Goal: Information Seeking & Learning: Learn about a topic

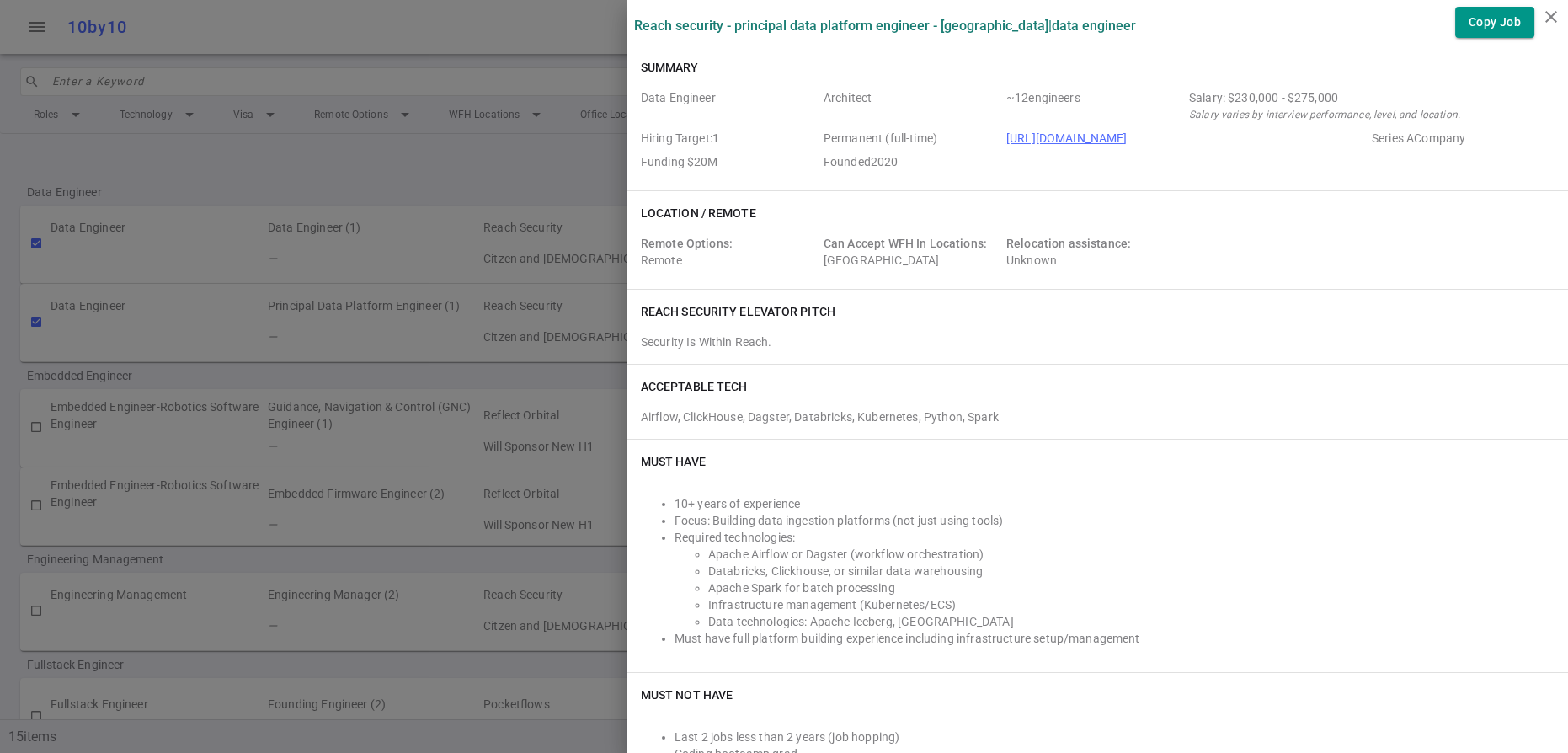
scroll to position [1651, 0]
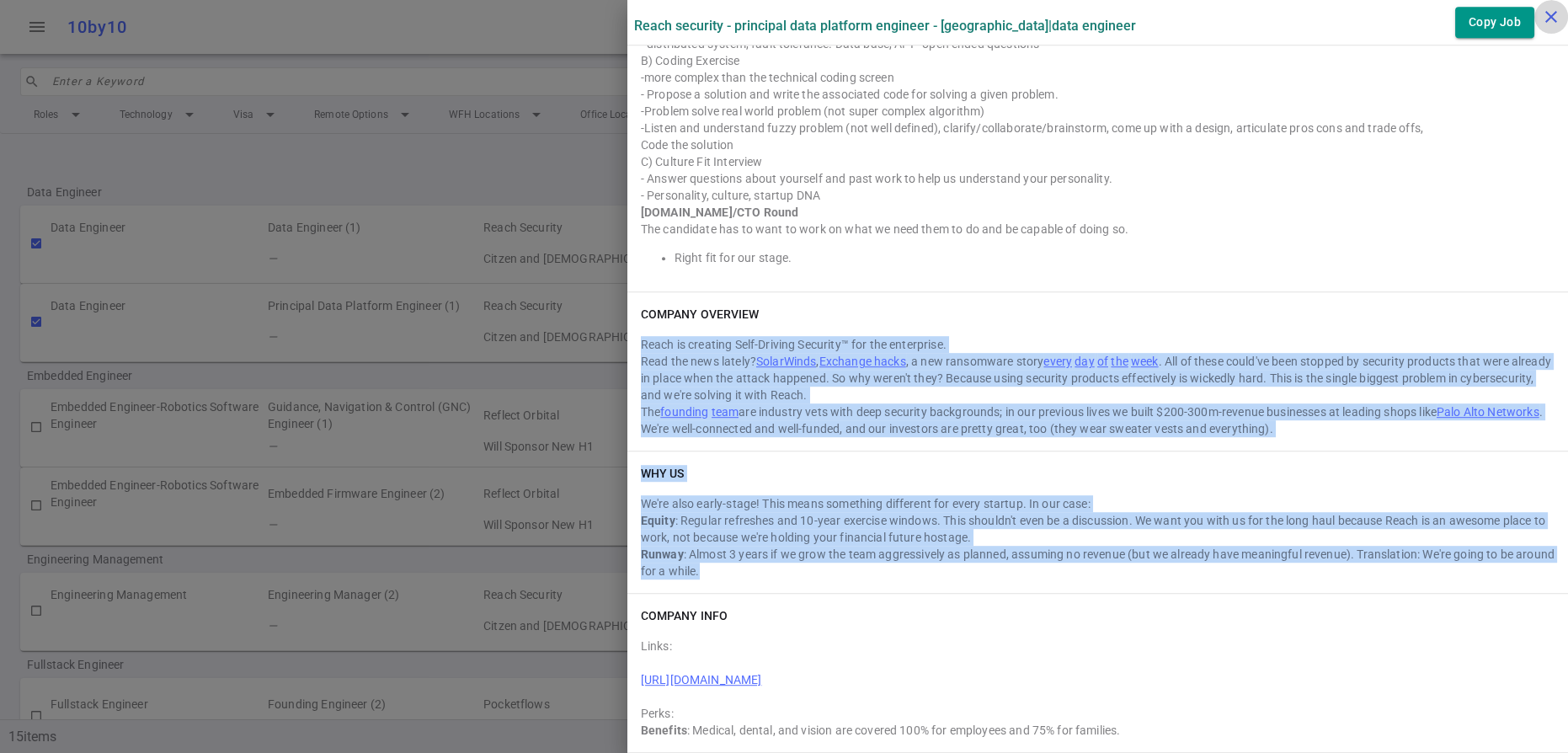
click at [1550, 18] on icon "close" at bounding box center [1551, 16] width 20 height 20
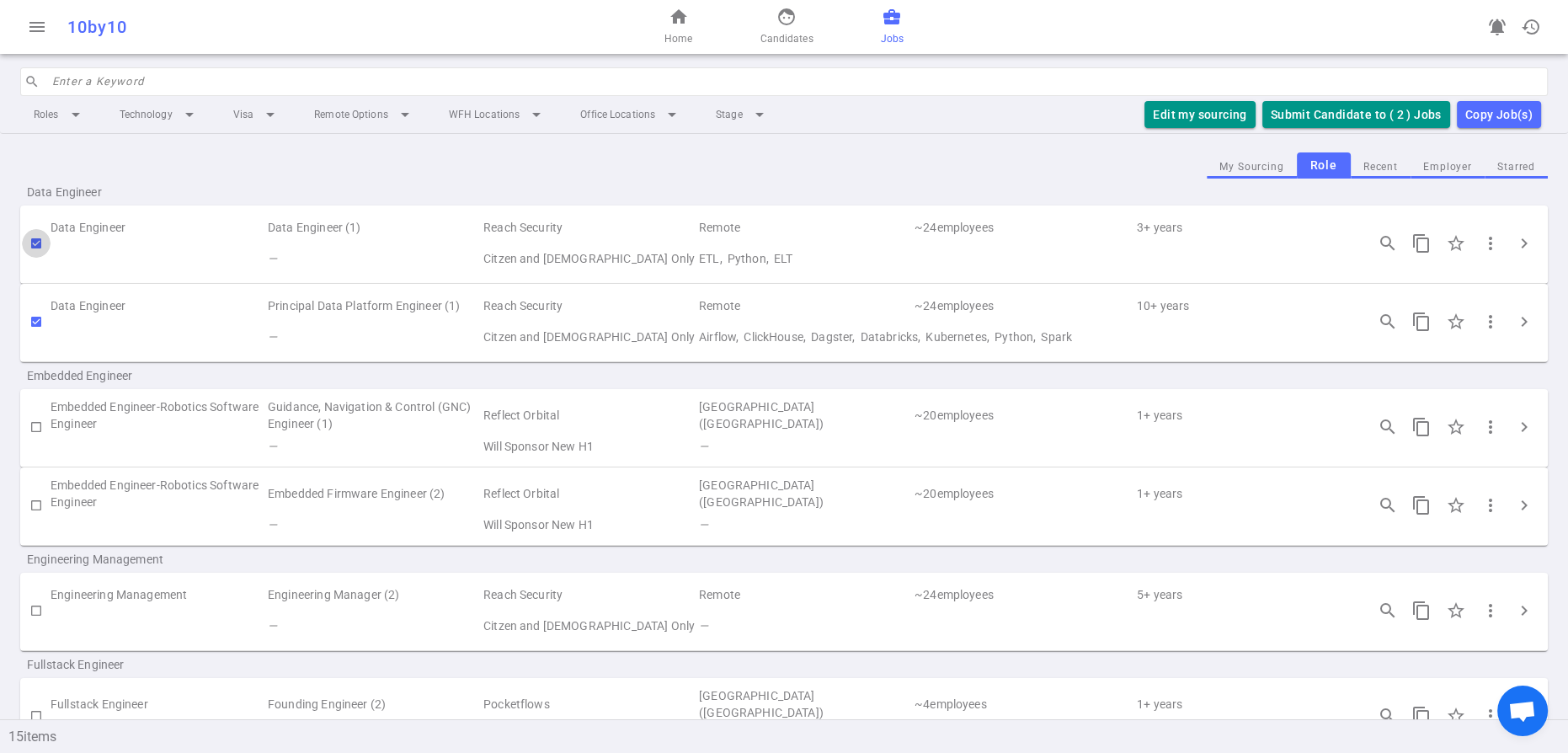
click at [43, 257] on input "checkbox" at bounding box center [36, 244] width 29 height 29
checkbox input "false"
click at [41, 336] on input "checkbox" at bounding box center [36, 321] width 29 height 29
checkbox input "false"
click at [1530, 254] on span "chevron_right" at bounding box center [1525, 243] width 20 height 20
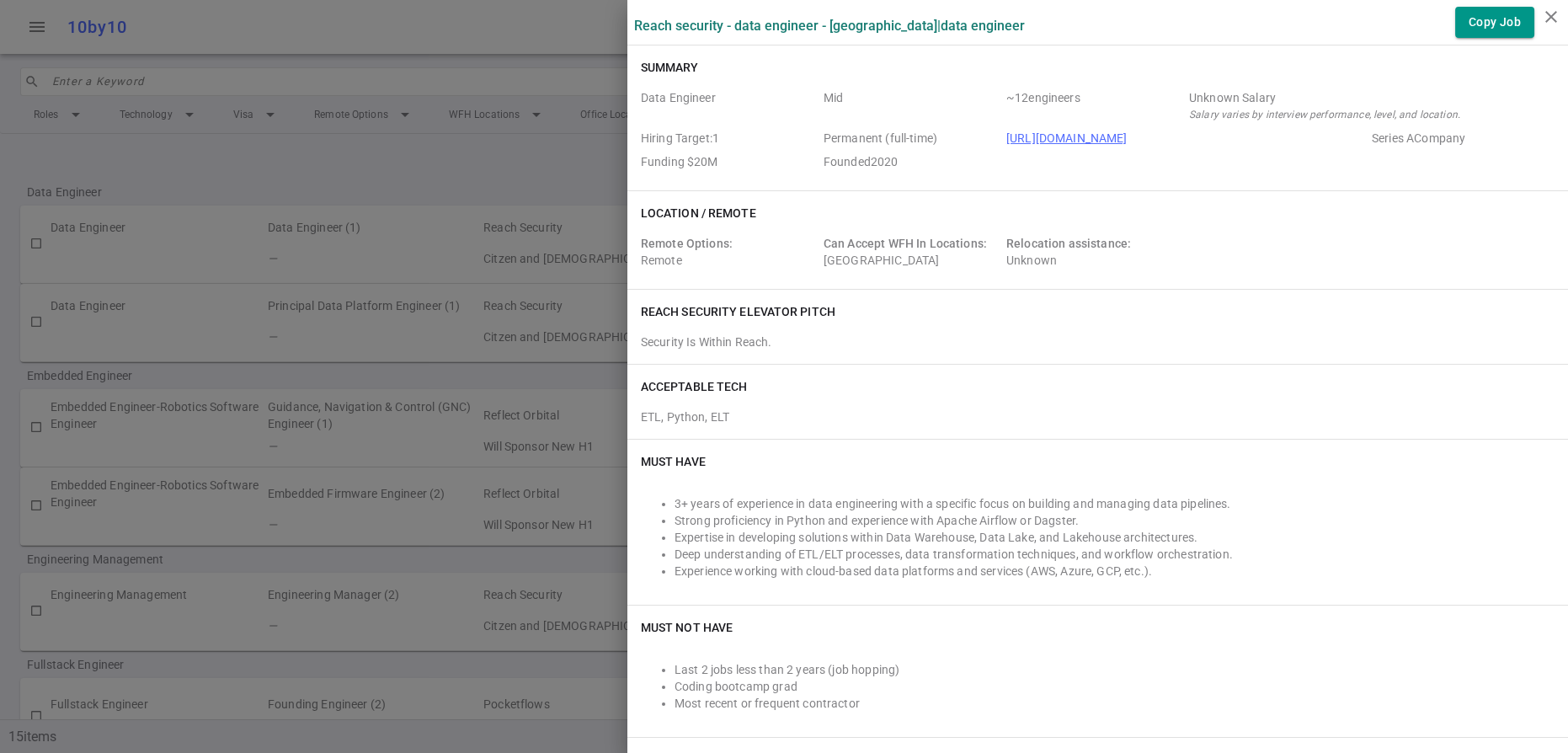
click at [453, 178] on div at bounding box center [784, 376] width 1568 height 753
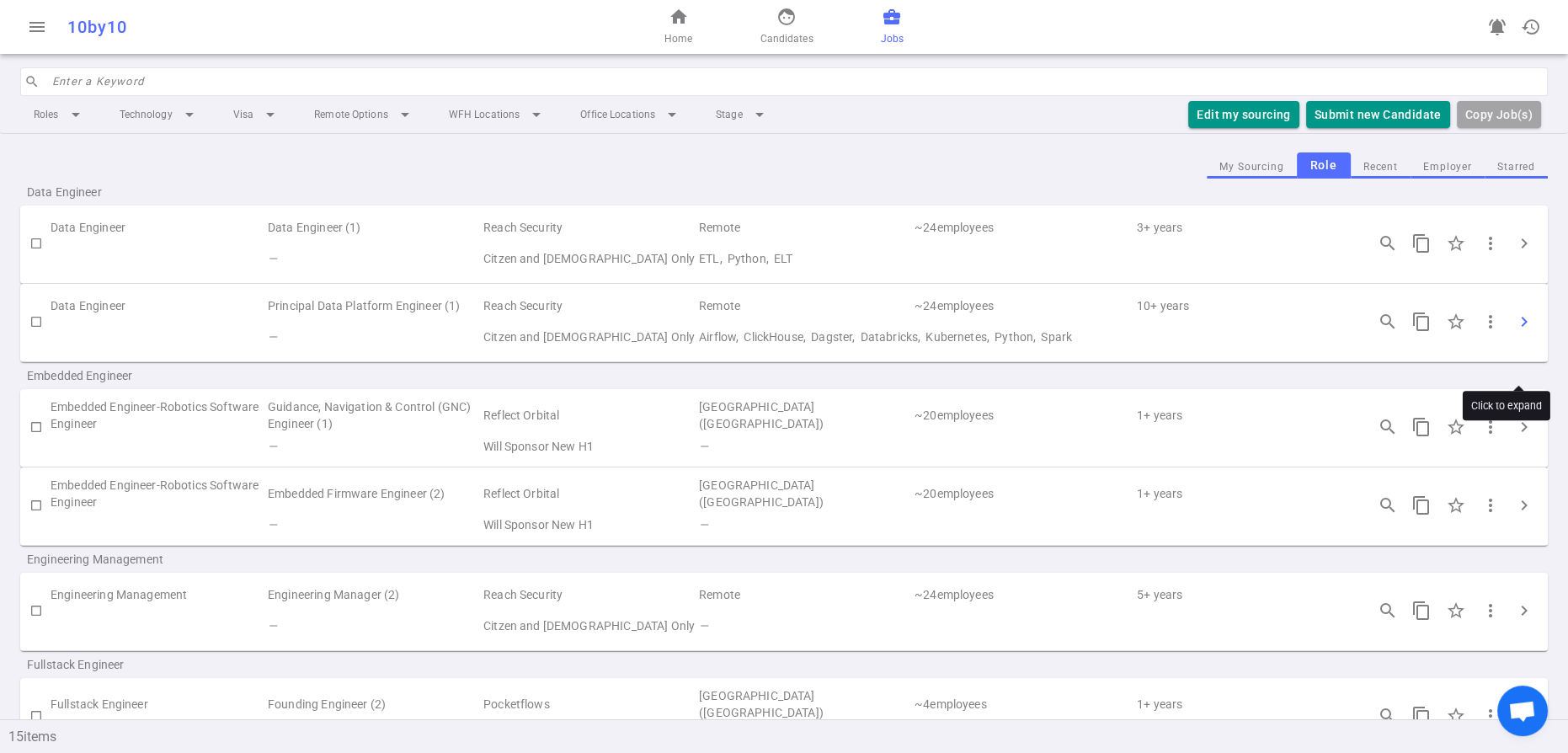
click at [1516, 331] on span "chevron_right" at bounding box center [1525, 321] width 20 height 20
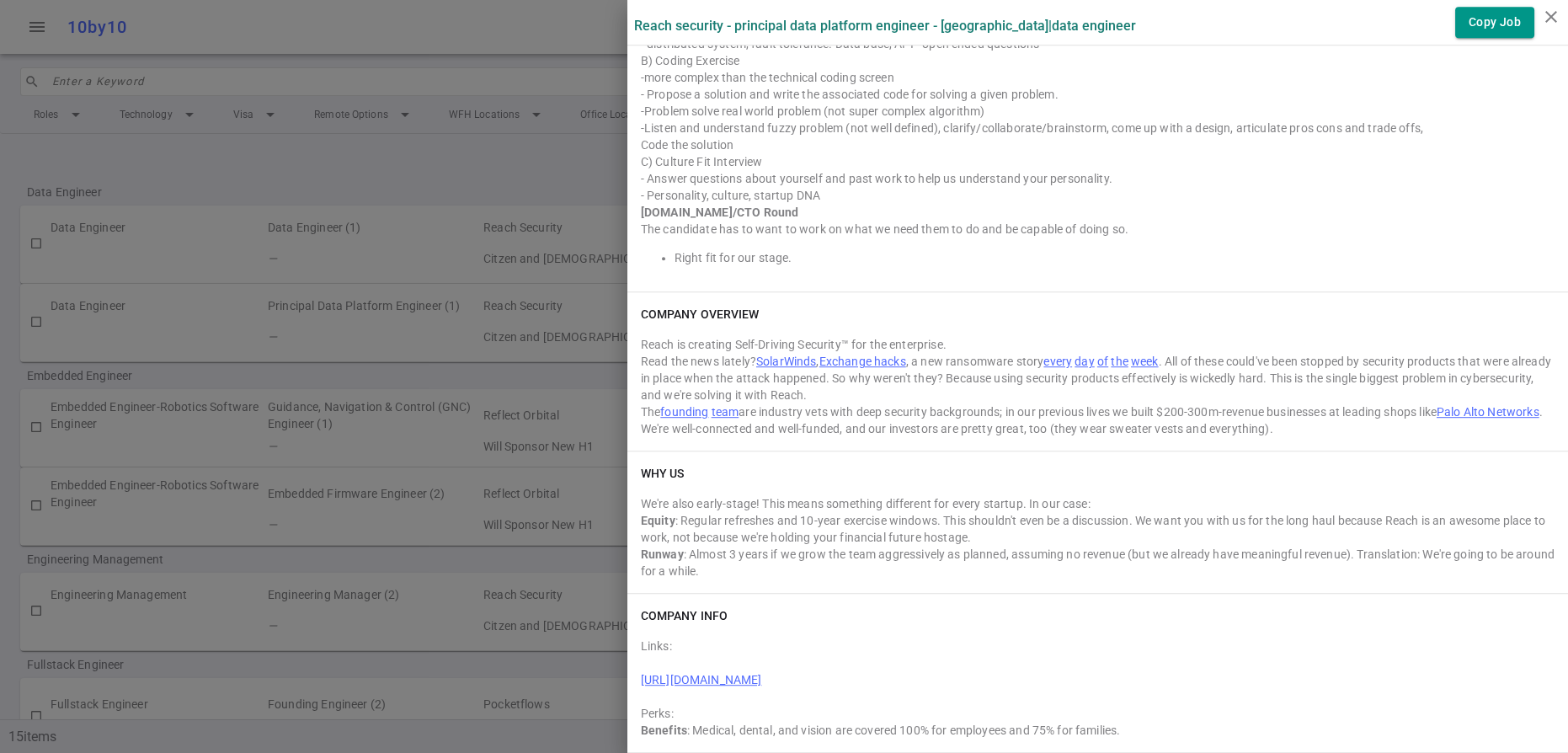
scroll to position [1651, 0]
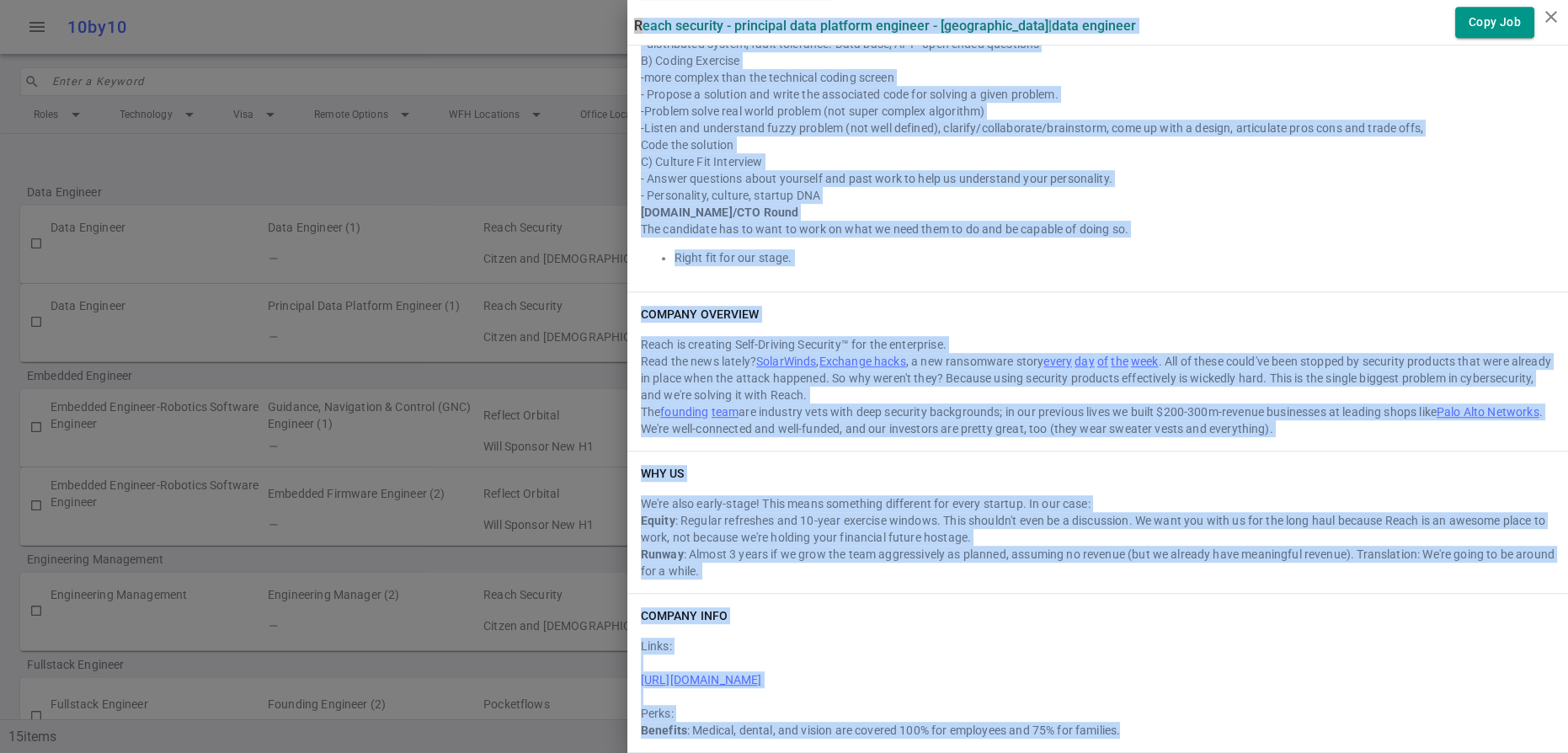
drag, startPoint x: 640, startPoint y: 33, endPoint x: 1321, endPoint y: 734, distance: 977.3
copy div "Lorem Ipsumdol - Sitametco Adip Elitsedd Eiusmodt - Incididun | Utla Etdolore M…"
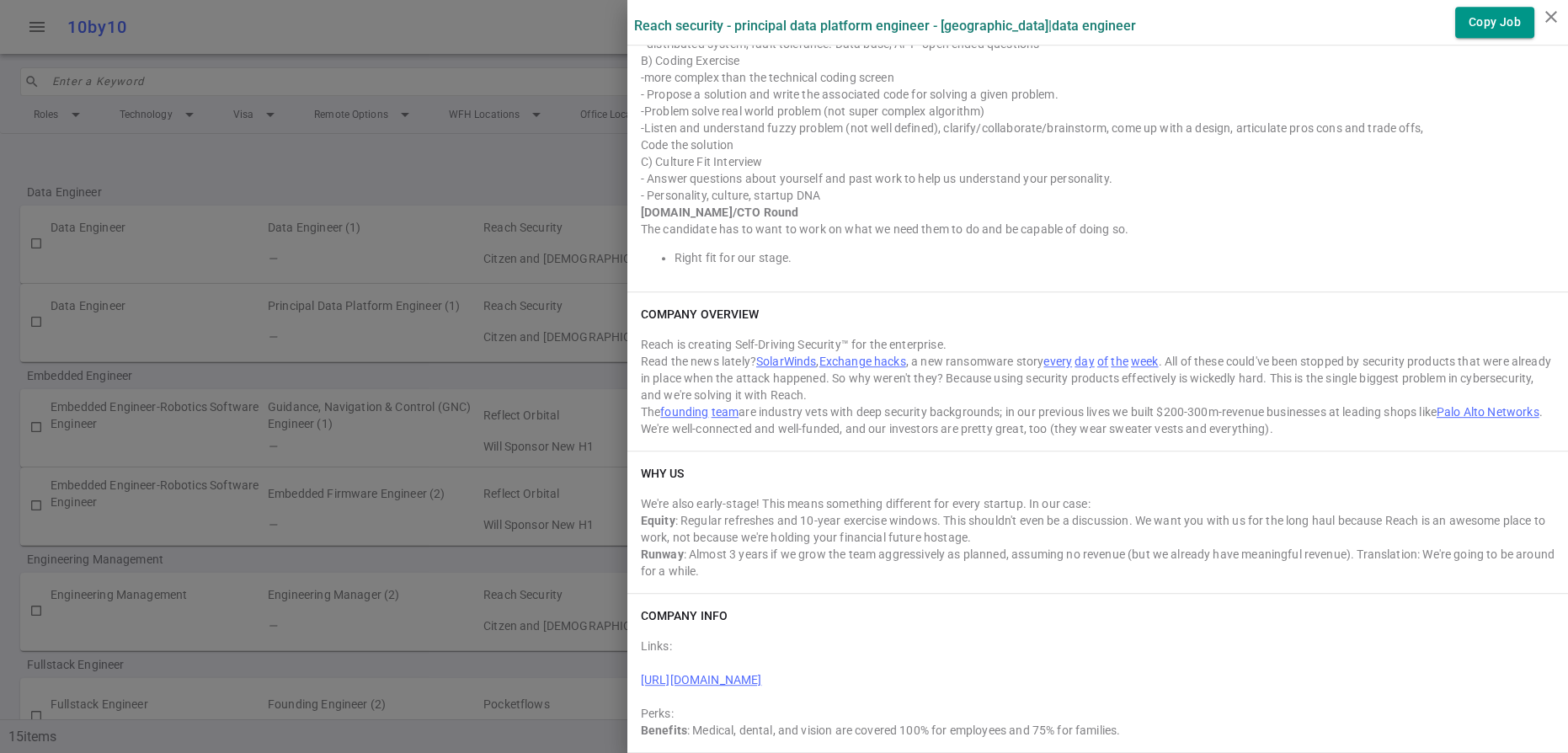
click at [559, 23] on div at bounding box center [784, 376] width 1568 height 753
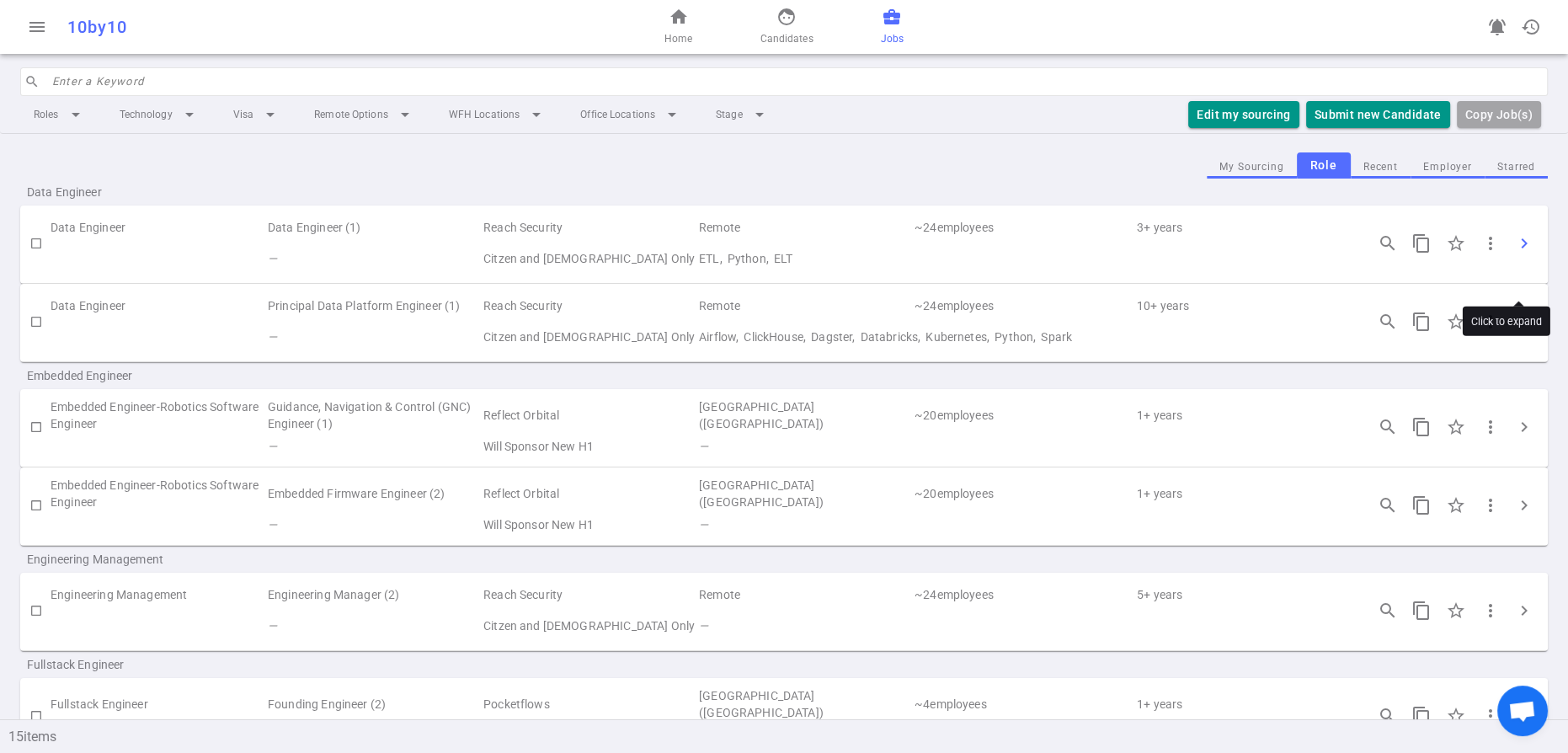
click at [1523, 254] on span "chevron_right" at bounding box center [1525, 243] width 20 height 20
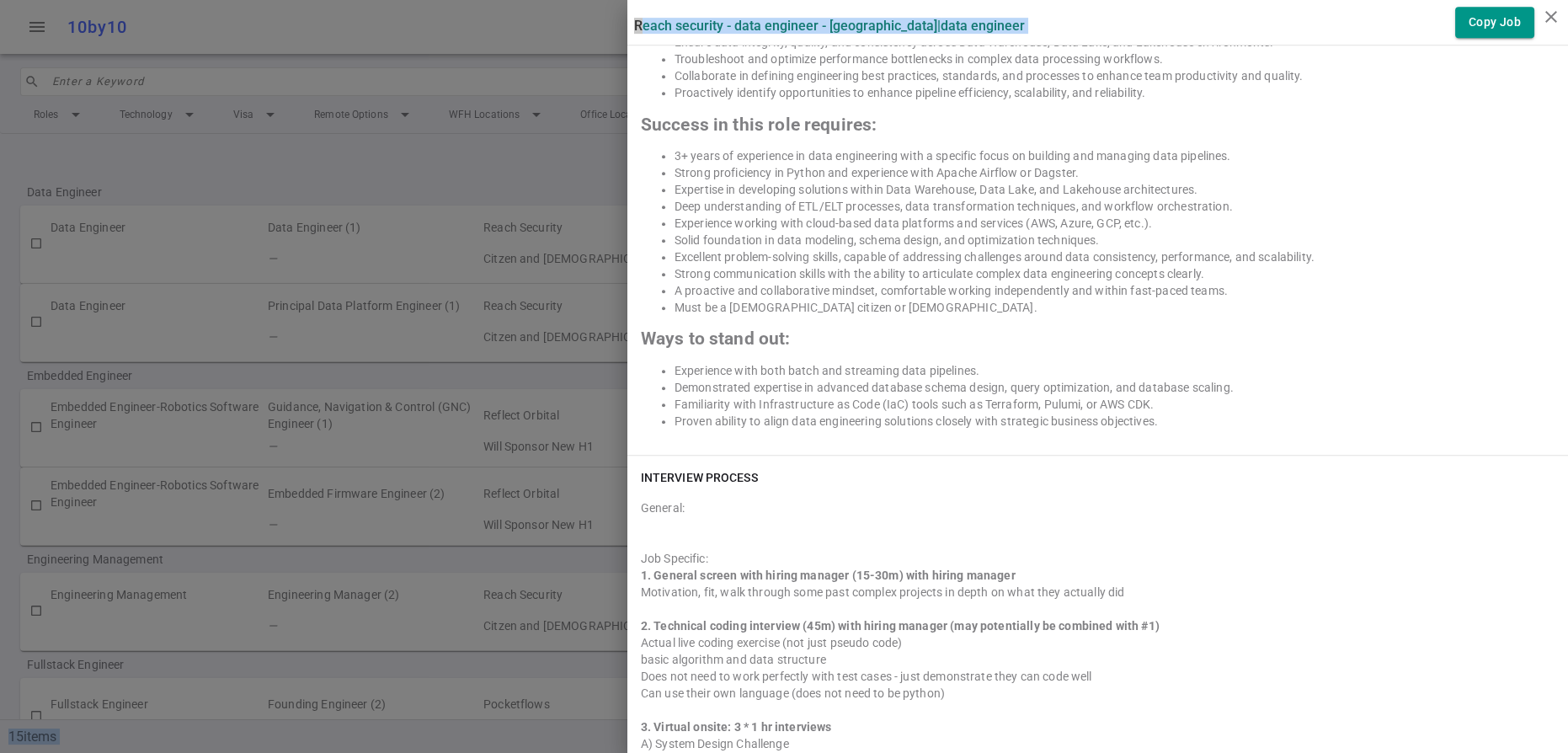
scroll to position [1483, 0]
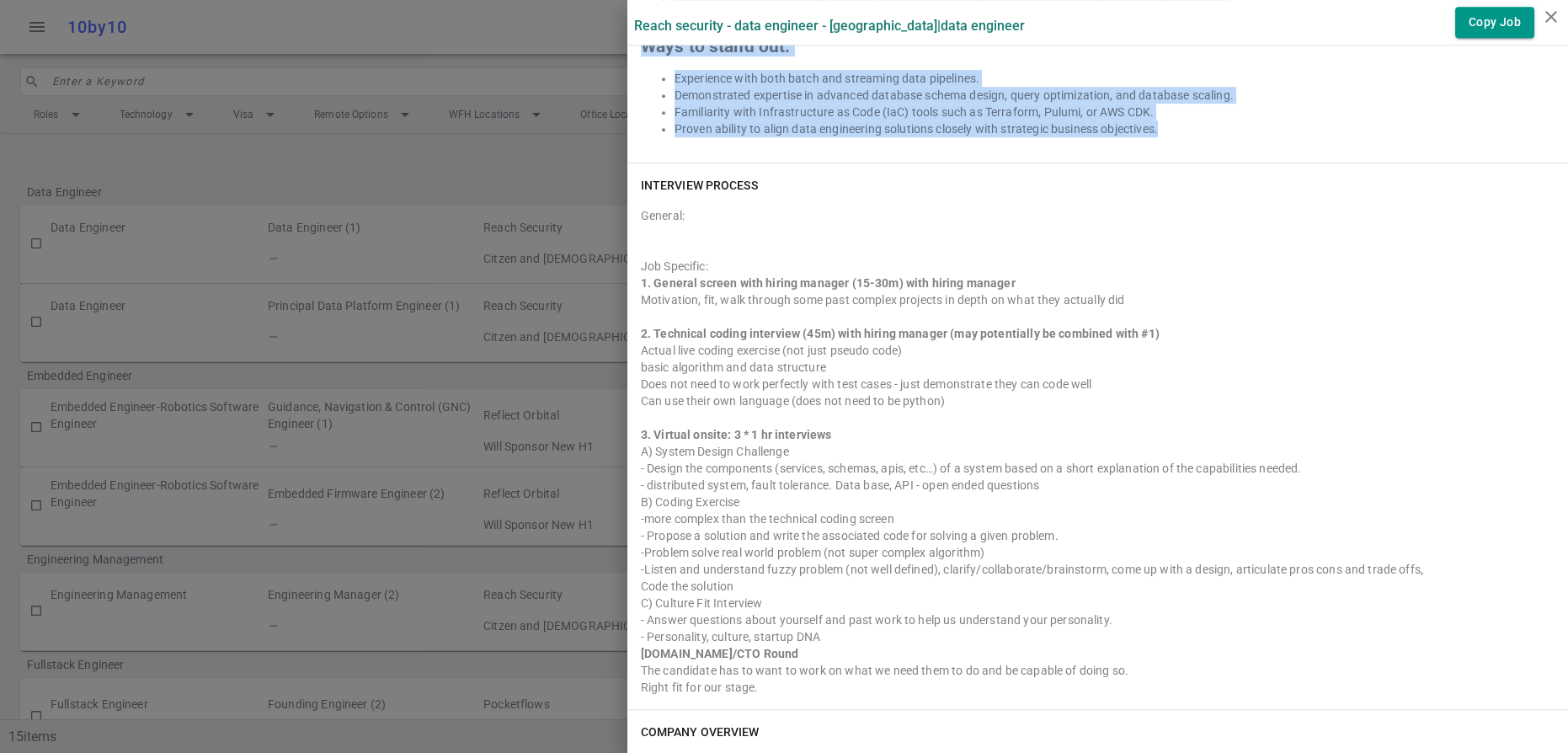
drag, startPoint x: 642, startPoint y: 182, endPoint x: 1337, endPoint y: 530, distance: 777.3
copy div "About the Role: We are seeking Data Engineers at all levels to design, build, a…"
